Goal: Task Accomplishment & Management: Manage account settings

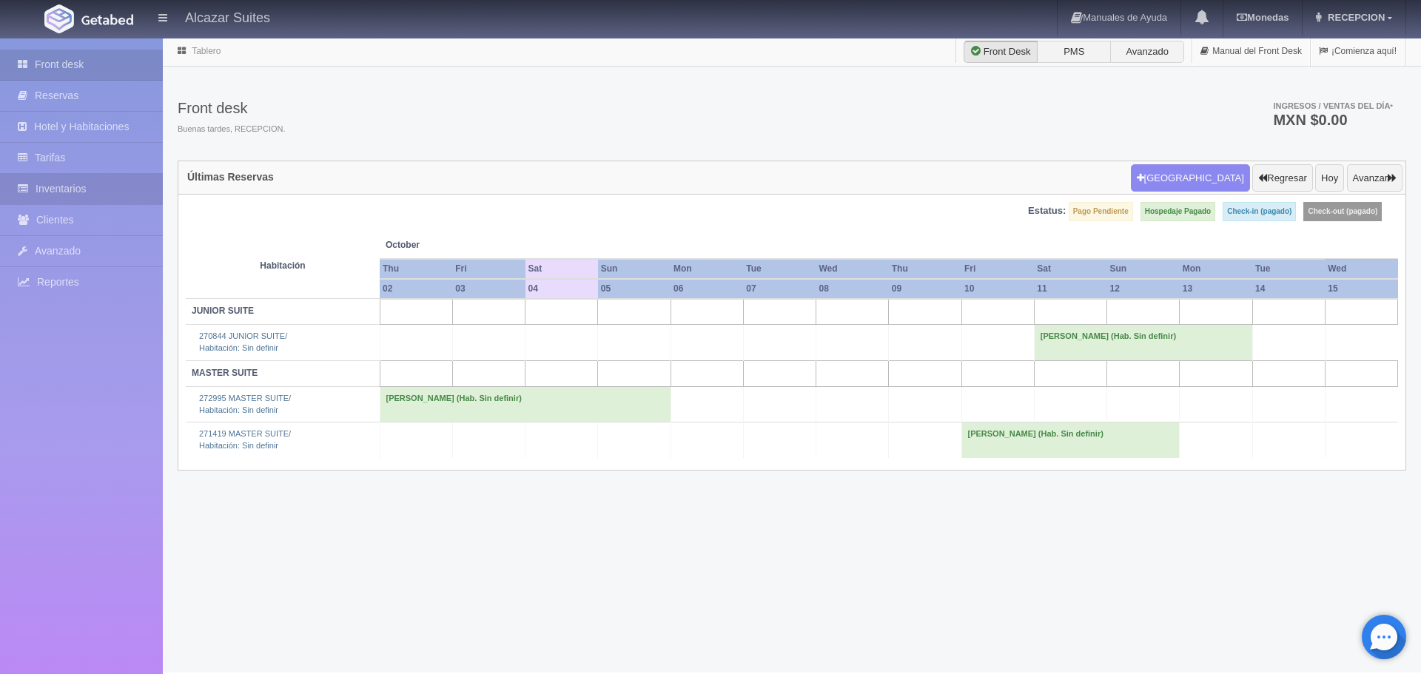
click at [116, 189] on link "Inventarios" at bounding box center [81, 189] width 163 height 30
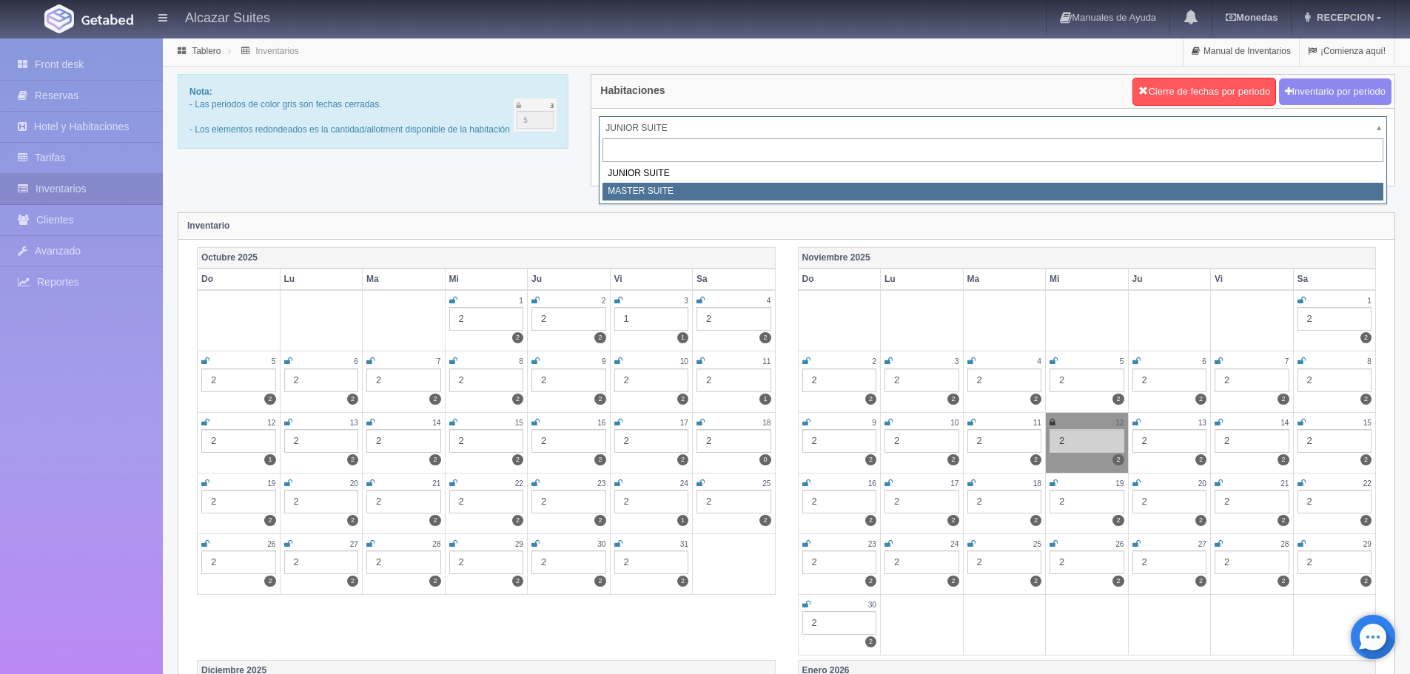
select select "305"
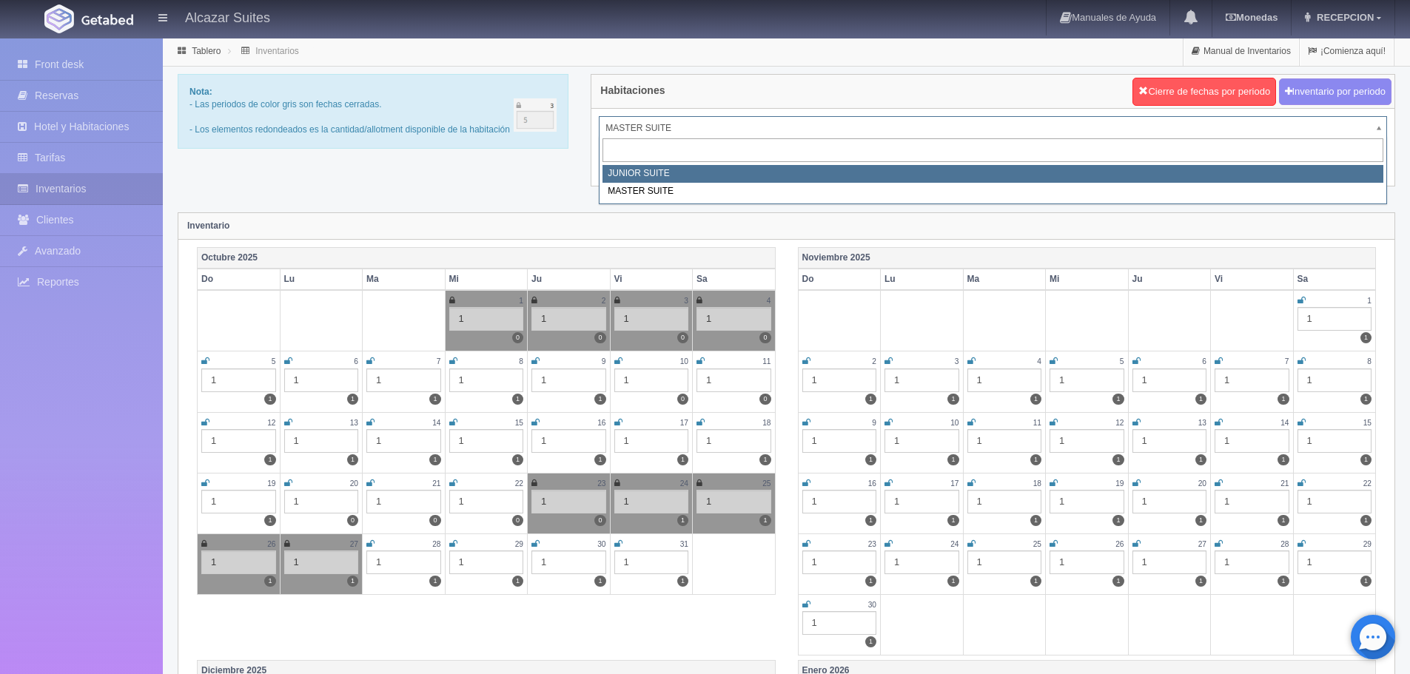
select select "304"
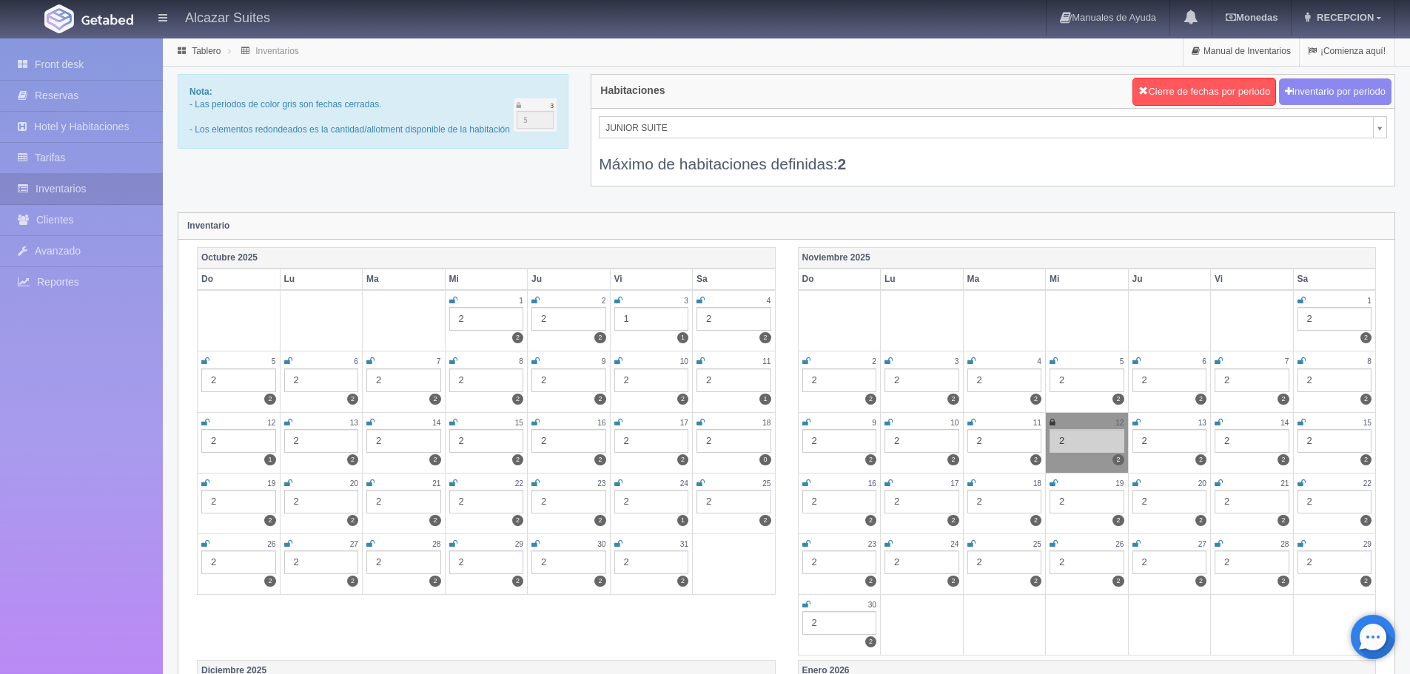
click at [721, 317] on div "2" at bounding box center [734, 319] width 75 height 24
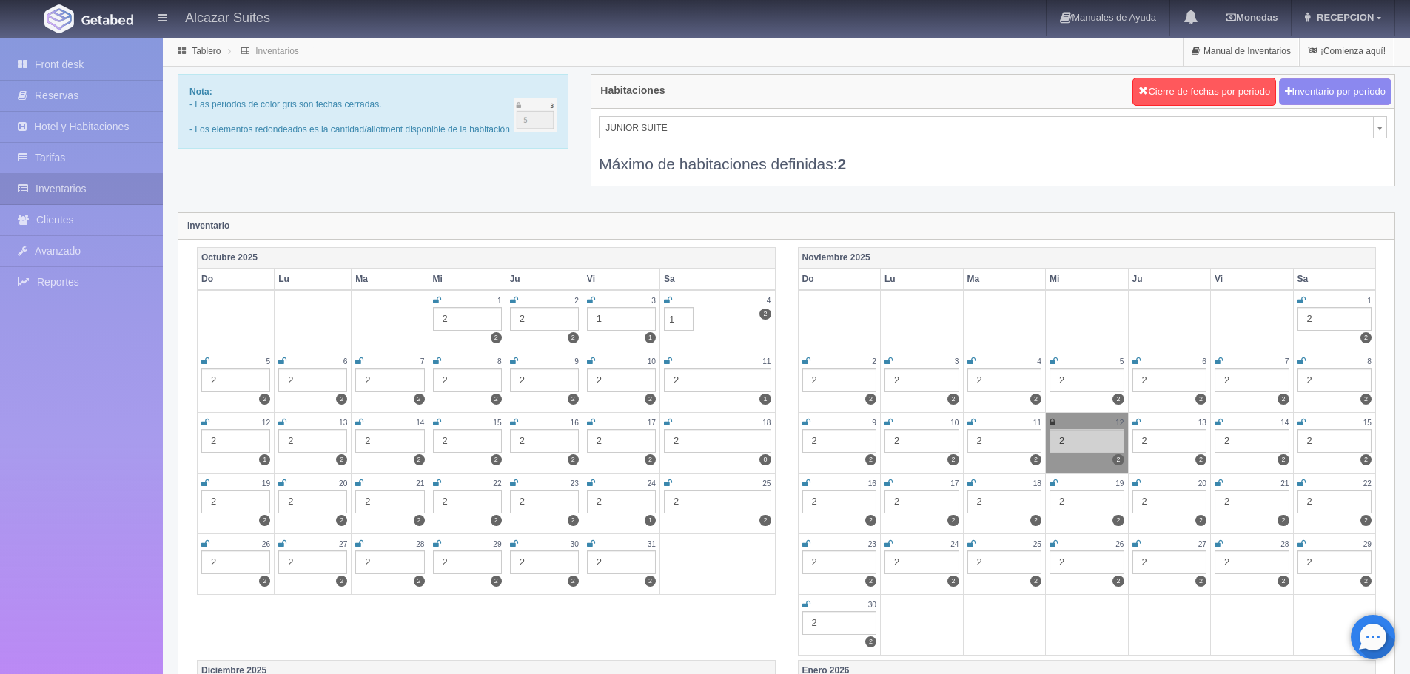
type input "1"
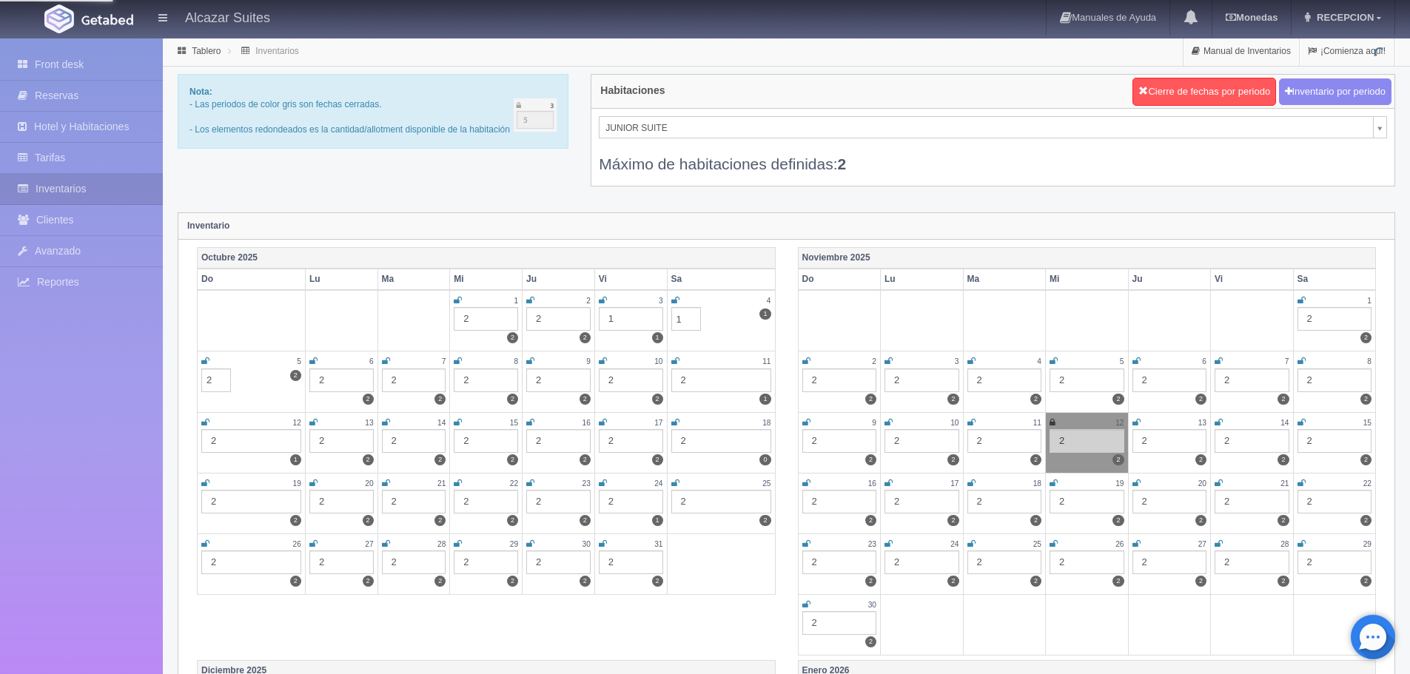
click at [625, 399] on td "10 2 2" at bounding box center [630, 382] width 73 height 61
click at [1330, 453] on div "2" at bounding box center [1335, 441] width 75 height 24
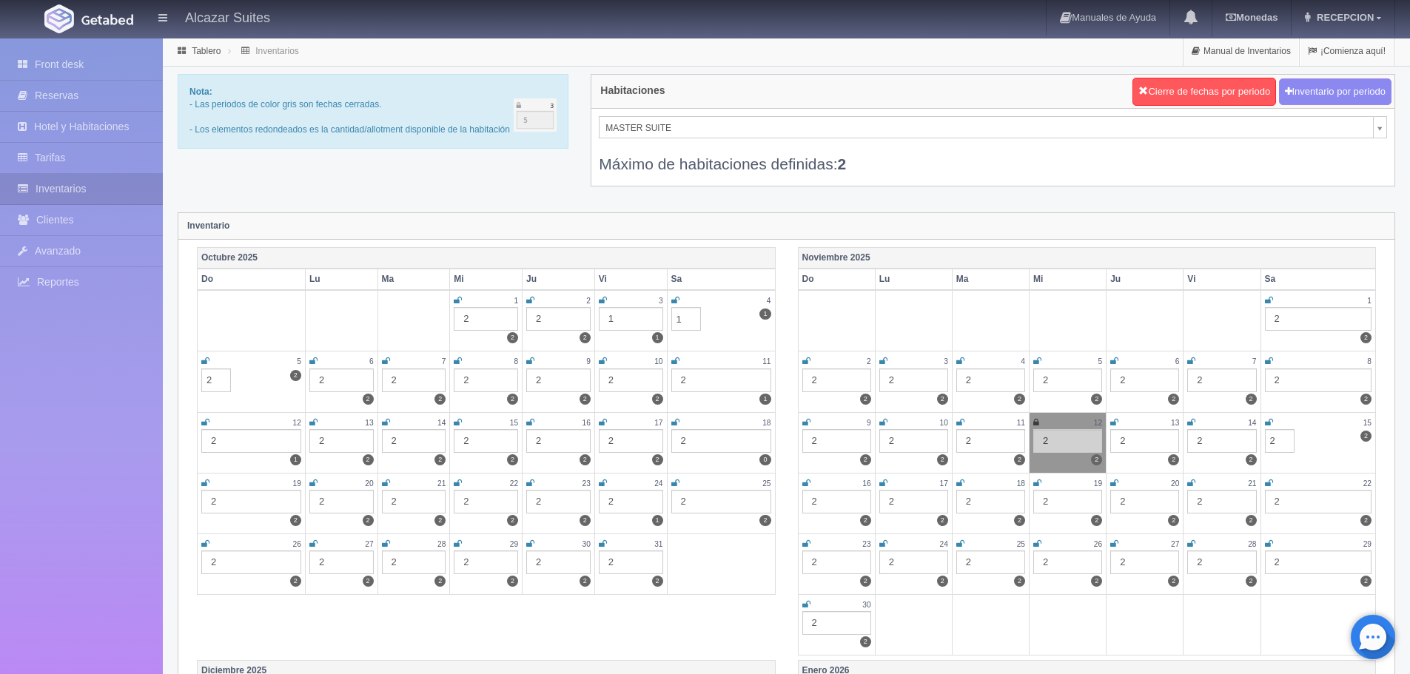
select select "305"
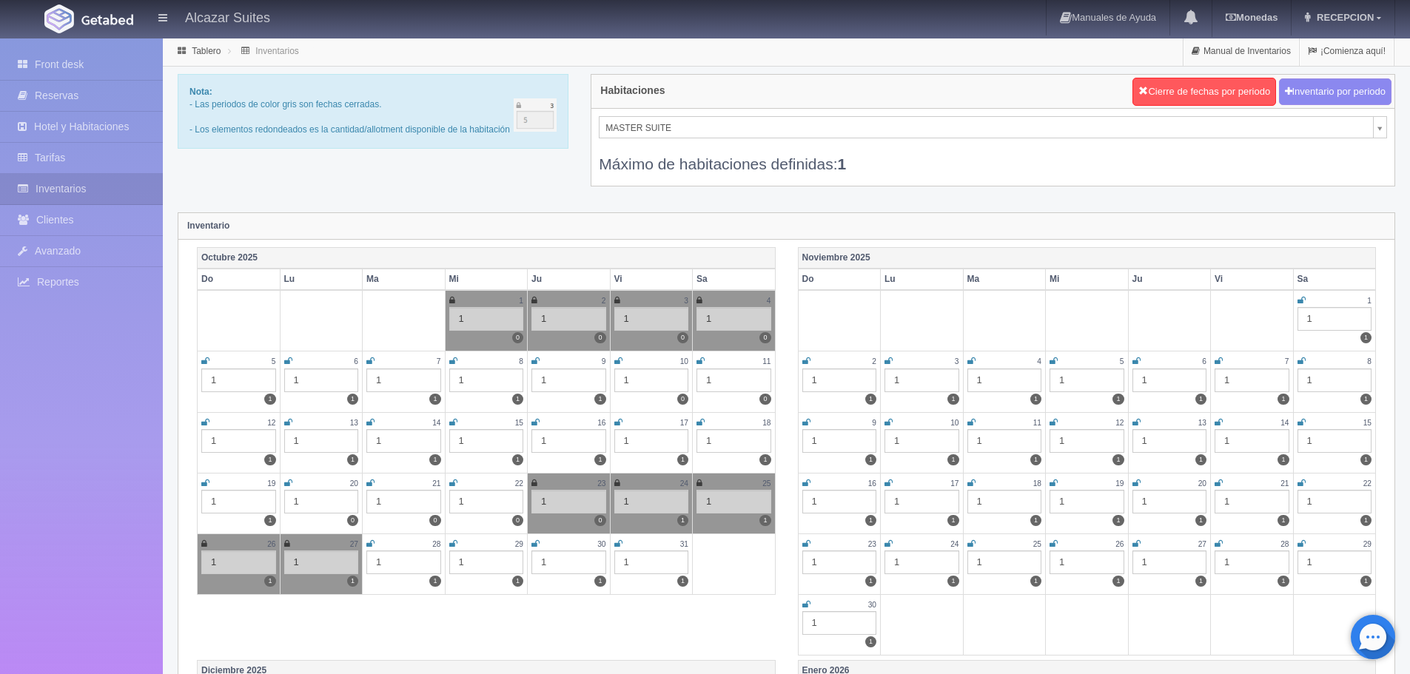
select select "304"
